Goal: Check status: Verify the current state of an ongoing process or item

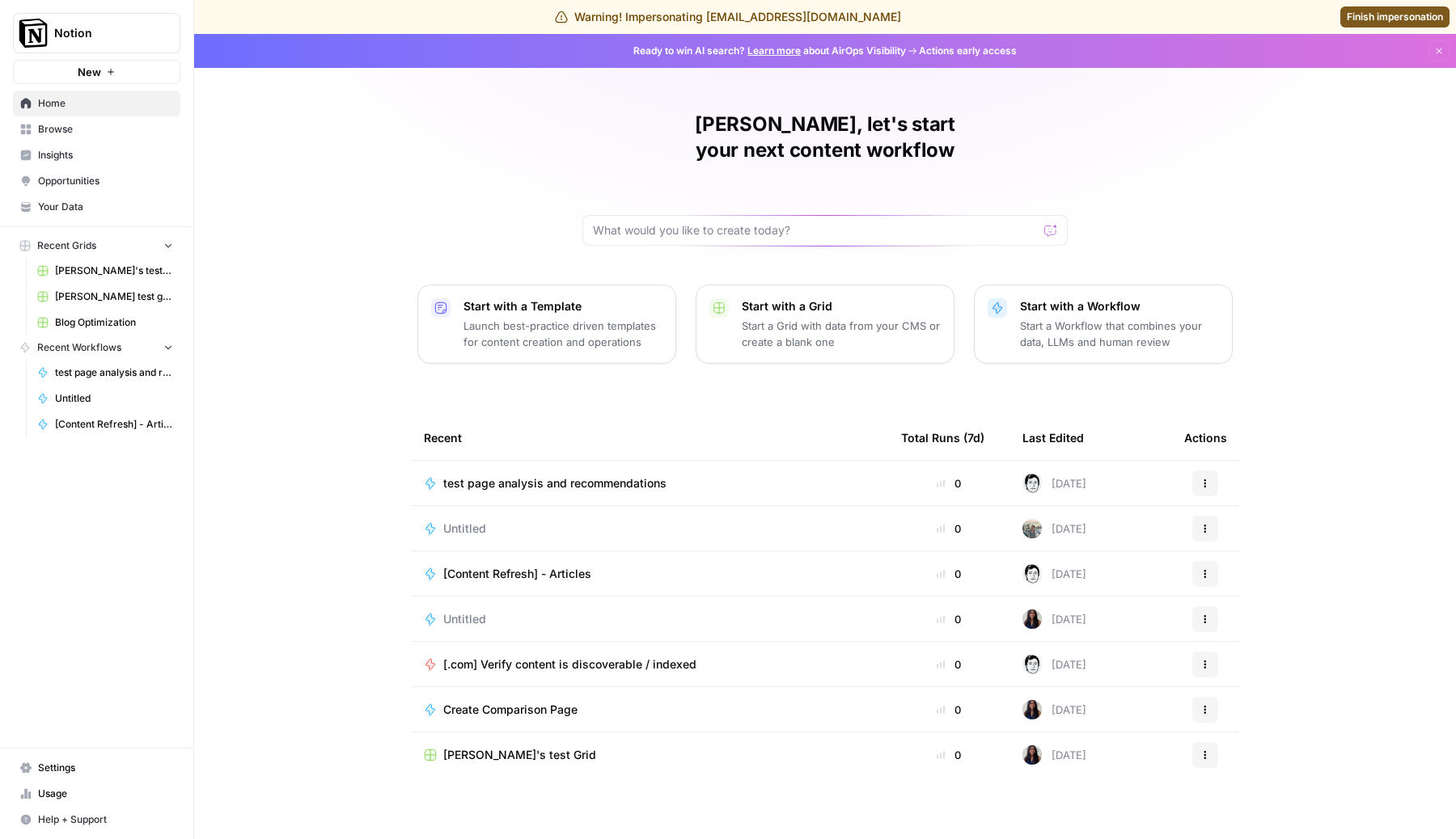
click at [61, 786] on link "Usage" at bounding box center [96, 794] width 167 height 26
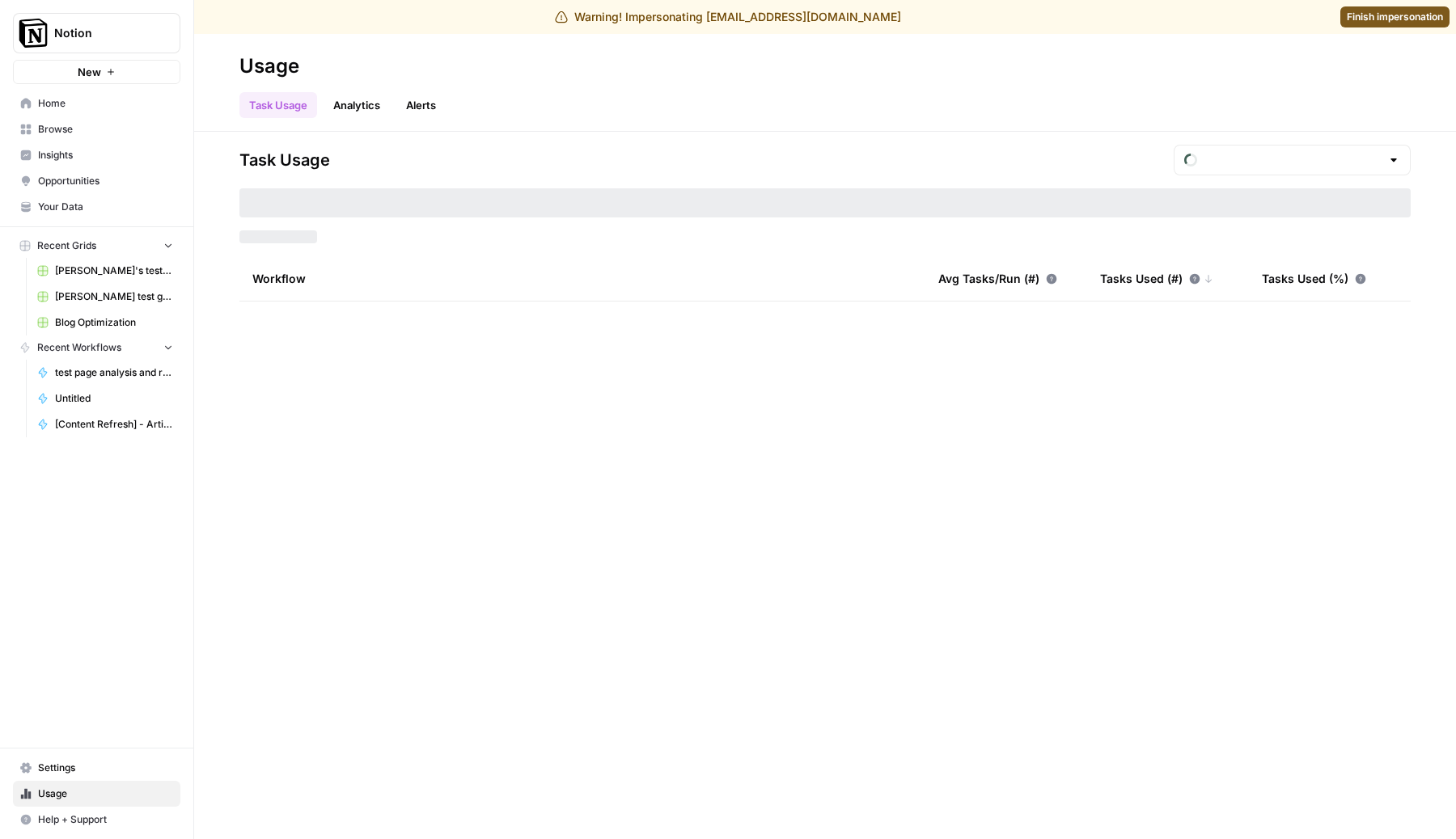
type input "September Tasks"
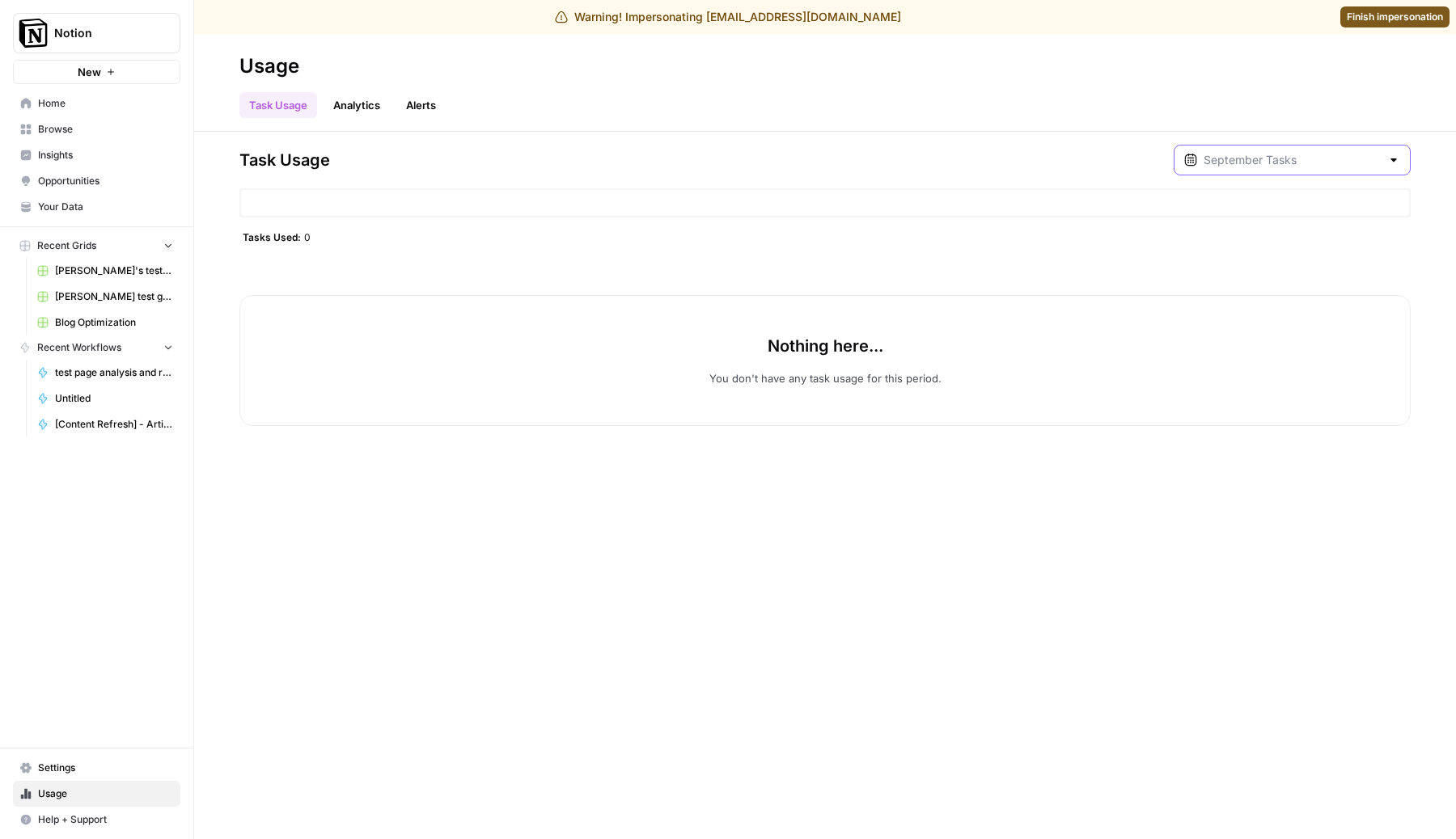
click at [1264, 159] on input "text" at bounding box center [1292, 160] width 177 height 16
click at [1268, 239] on span "August Tasks" at bounding box center [1312, 238] width 154 height 16
type input "August Tasks"
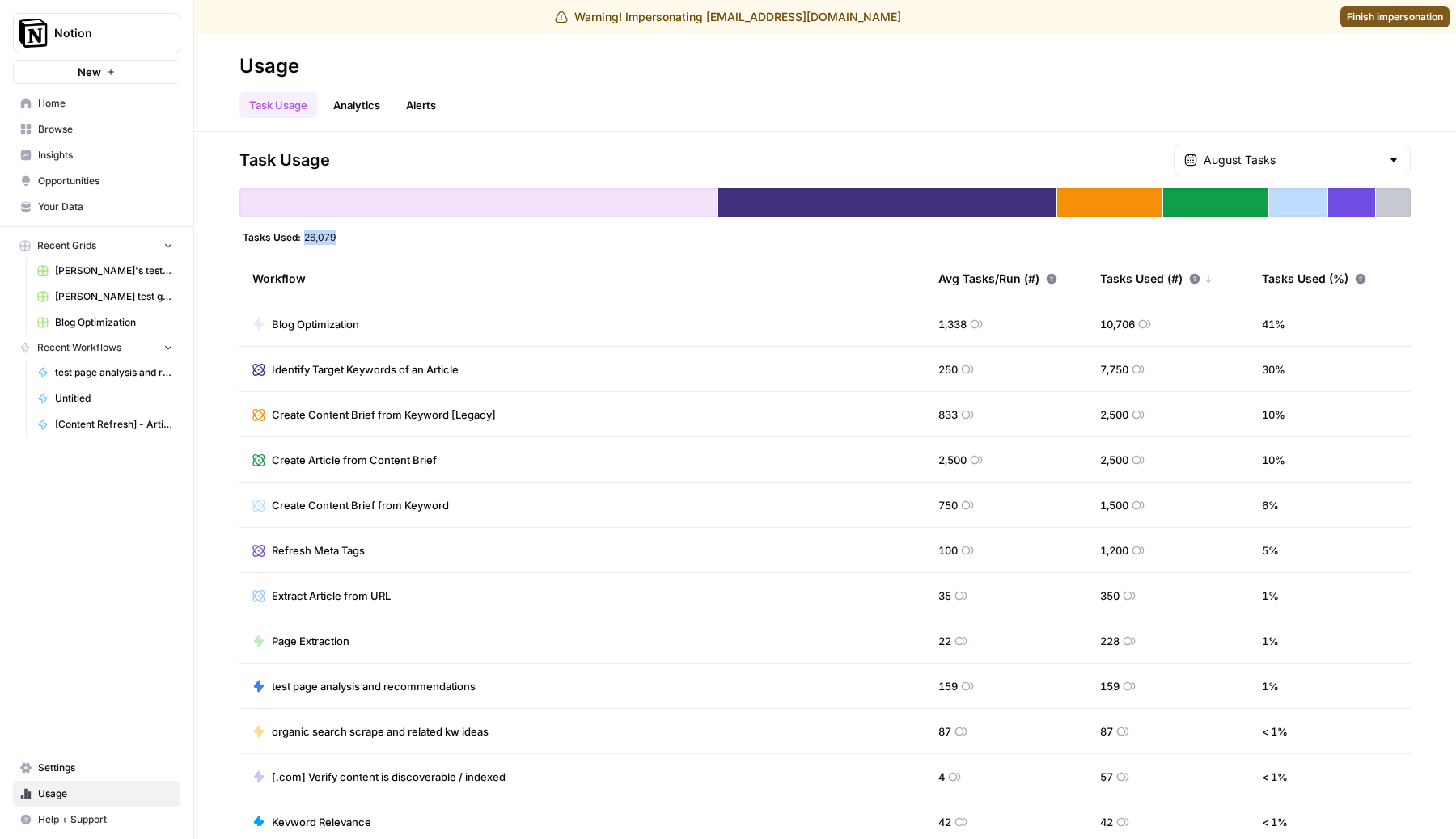
drag, startPoint x: 350, startPoint y: 232, endPoint x: 301, endPoint y: 232, distance: 49.0
click at [301, 232] on div "Tasks Used: 26,079" at bounding box center [825, 237] width 1171 height 13
copy span "26,079"
click at [1395, 15] on span "Finish impersonation" at bounding box center [1395, 17] width 97 height 14
